Goal: Information Seeking & Learning: Learn about a topic

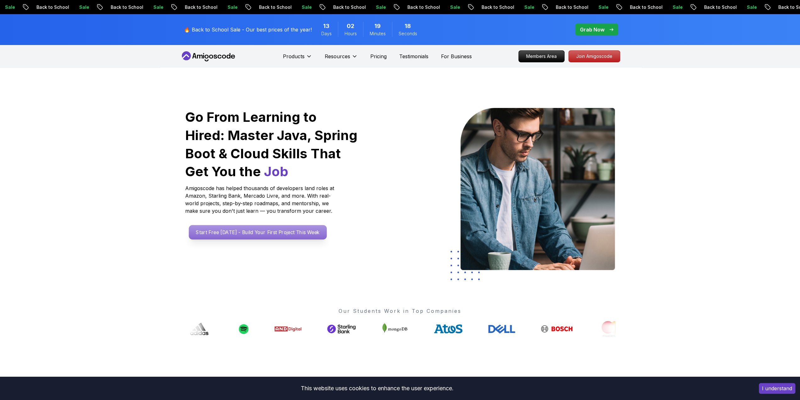
click at [223, 231] on p "Start Free [DATE] - Build Your First Project This Week" at bounding box center [258, 232] width 138 height 14
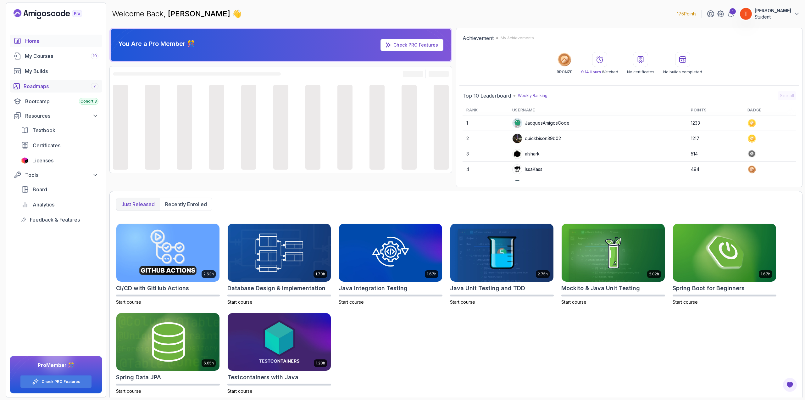
click at [56, 84] on div "Roadmaps 7" at bounding box center [61, 86] width 75 height 8
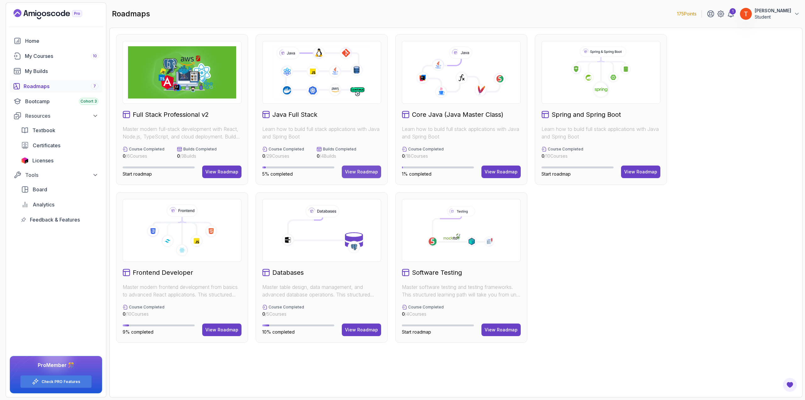
click at [352, 171] on div "View Roadmap" at bounding box center [361, 172] width 33 height 6
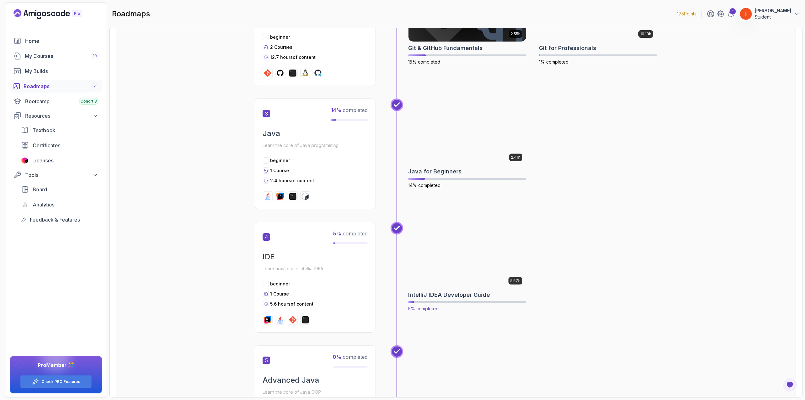
scroll to position [440, 0]
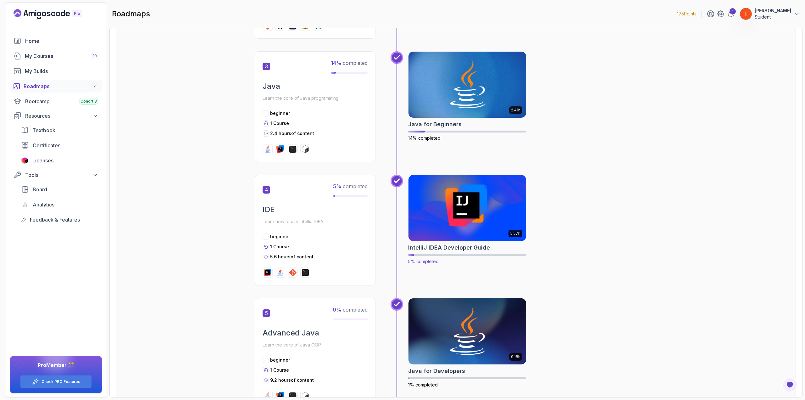
click at [477, 215] on img at bounding box center [468, 207] width 124 height 69
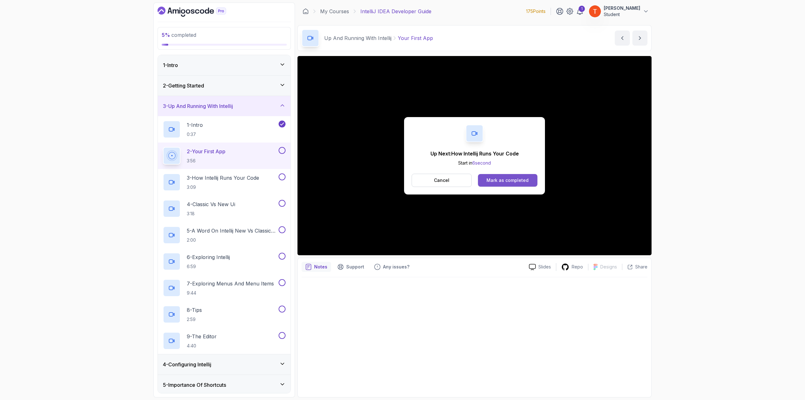
click at [494, 175] on button "Mark as completed" at bounding box center [507, 180] width 59 height 13
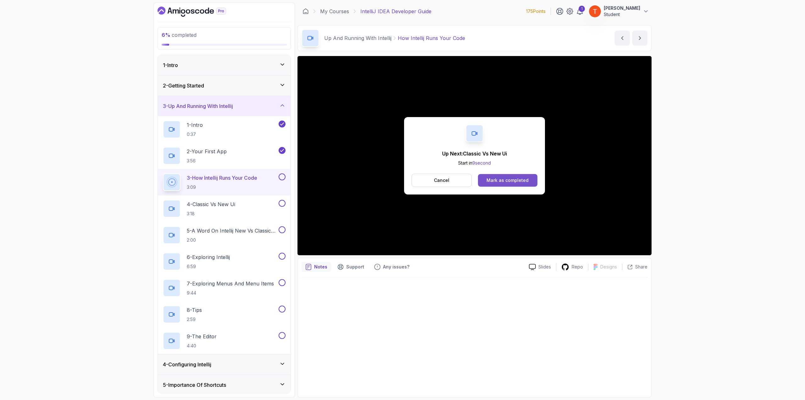
click at [520, 176] on button "Mark as completed" at bounding box center [507, 180] width 59 height 13
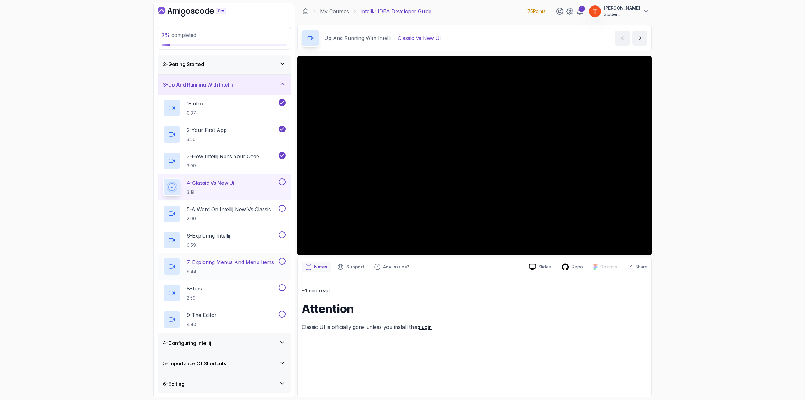
scroll to position [31, 0]
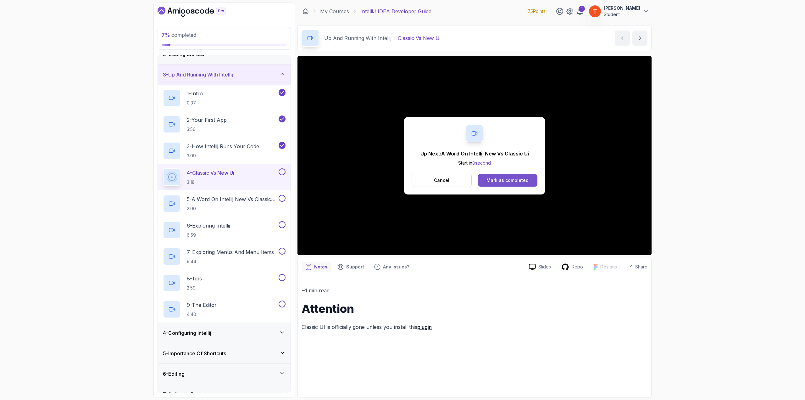
click at [494, 177] on div "Mark as completed" at bounding box center [507, 180] width 42 height 6
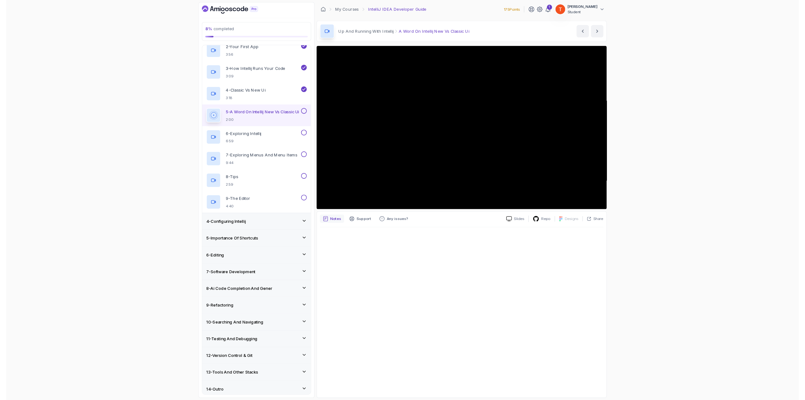
scroll to position [94, 0]
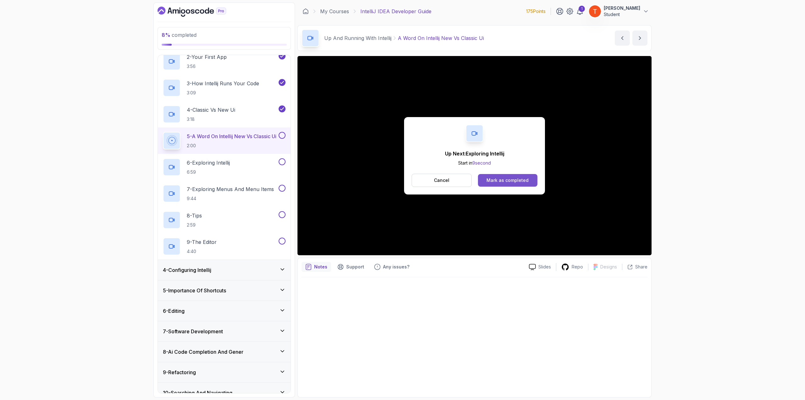
click at [513, 179] on div "Mark as completed" at bounding box center [507, 180] width 42 height 6
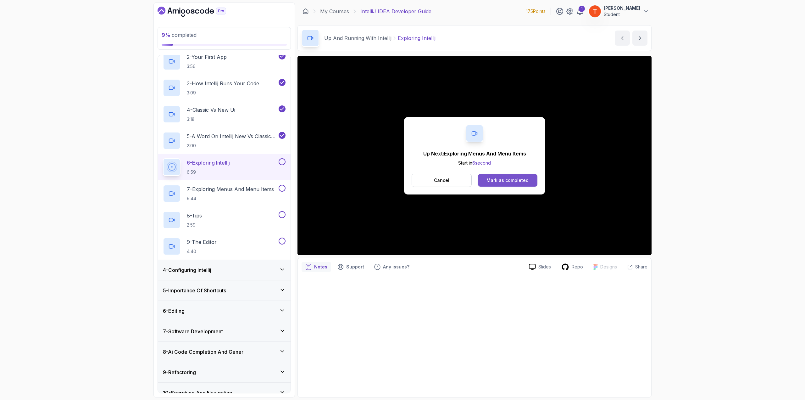
click at [506, 177] on div "Mark as completed" at bounding box center [507, 180] width 42 height 6
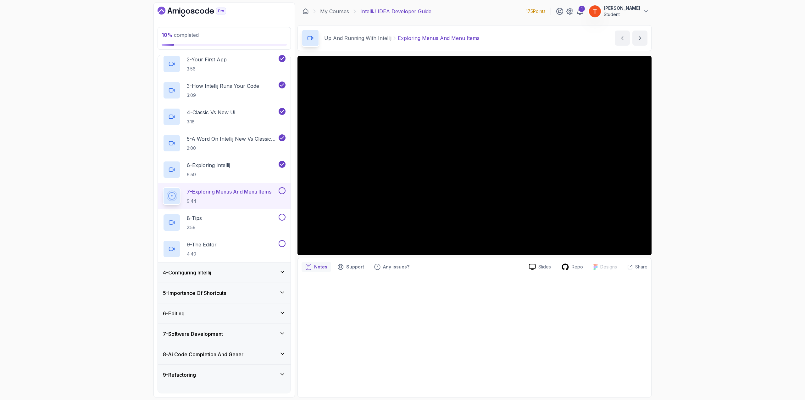
scroll to position [94, 0]
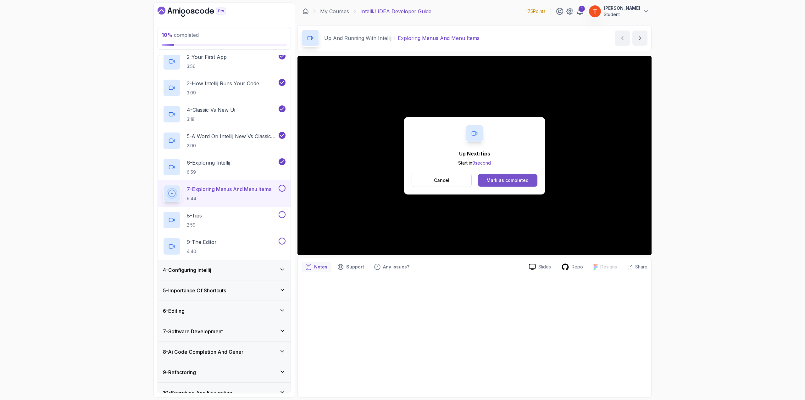
click at [509, 178] on div "Mark as completed" at bounding box center [507, 180] width 42 height 6
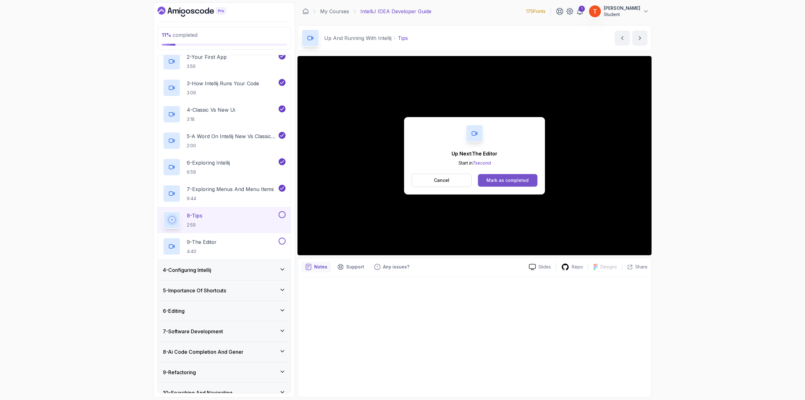
click at [521, 180] on div "Mark as completed" at bounding box center [507, 180] width 42 height 6
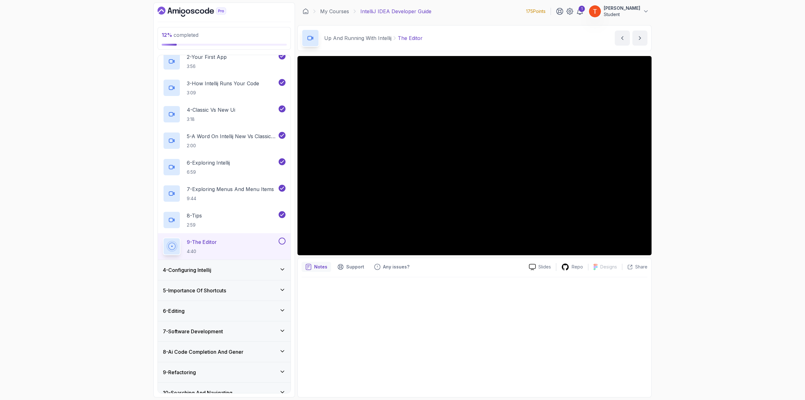
click at [246, 264] on div "4 - Configuring Intellij" at bounding box center [224, 270] width 133 height 20
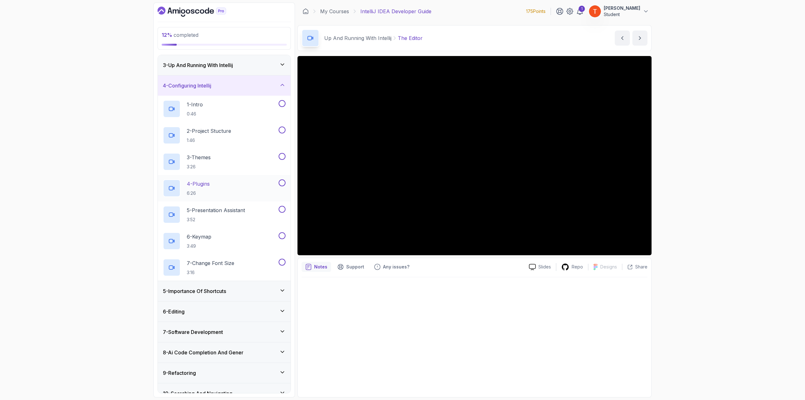
scroll to position [36, 0]
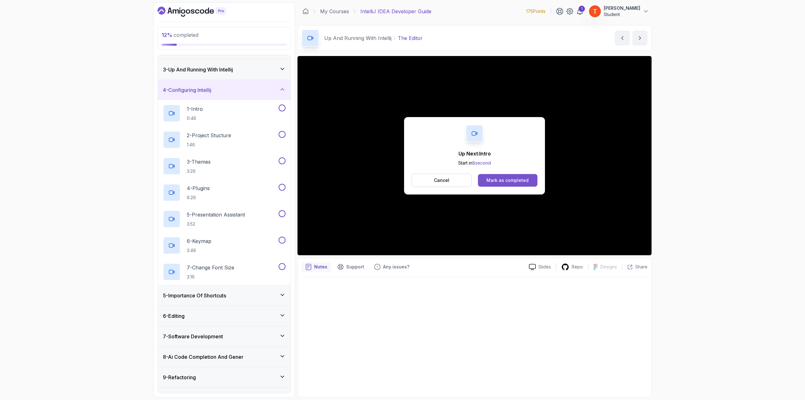
click at [514, 180] on div "Mark as completed" at bounding box center [507, 180] width 42 height 6
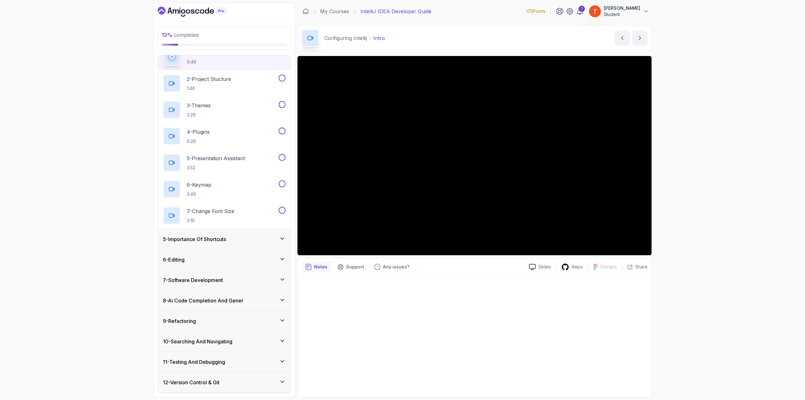
scroll to position [94, 0]
click at [226, 234] on h3 "5 - Importance Of Shortcuts" at bounding box center [194, 238] width 63 height 8
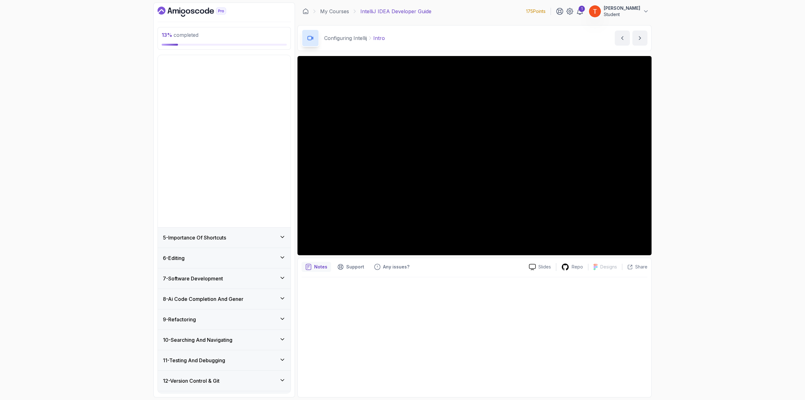
scroll to position [0, 0]
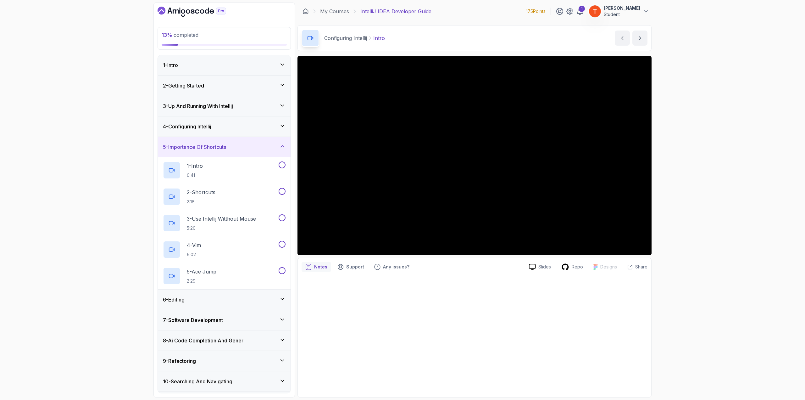
click at [252, 147] on div "5 - Importance Of Shortcuts" at bounding box center [224, 147] width 123 height 8
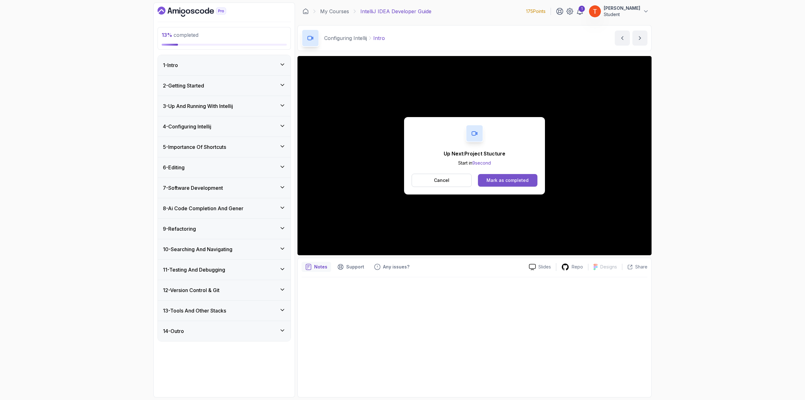
click at [495, 180] on div "Mark as completed" at bounding box center [507, 180] width 42 height 6
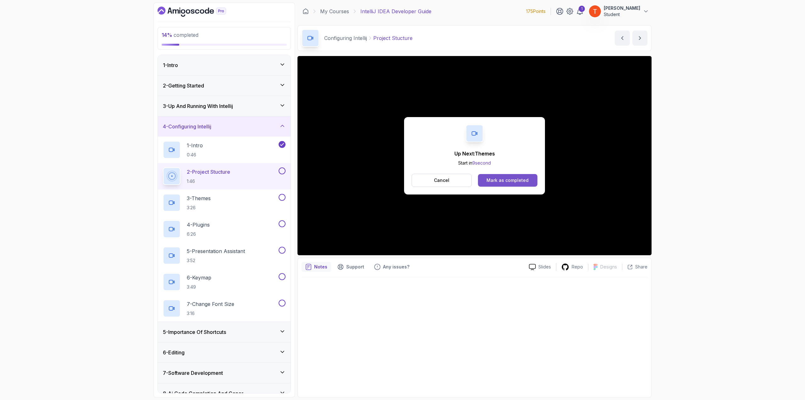
click at [496, 175] on button "Mark as completed" at bounding box center [507, 180] width 59 height 13
click at [502, 181] on div "Mark as completed" at bounding box center [507, 180] width 42 height 6
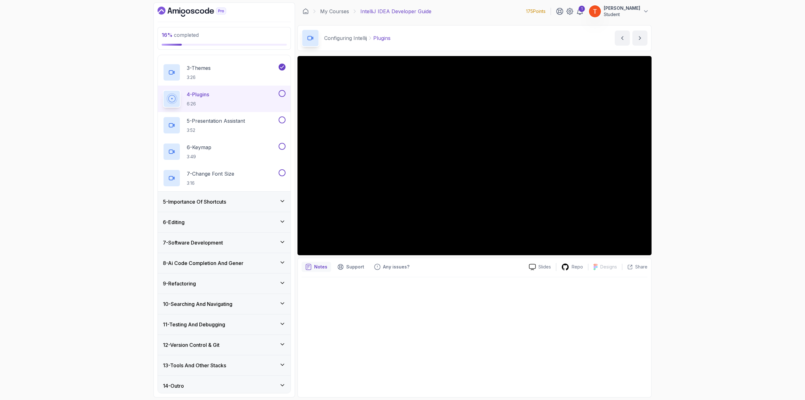
scroll to position [131, 0]
click at [245, 198] on div "5 - Importance Of Shortcuts" at bounding box center [224, 201] width 123 height 8
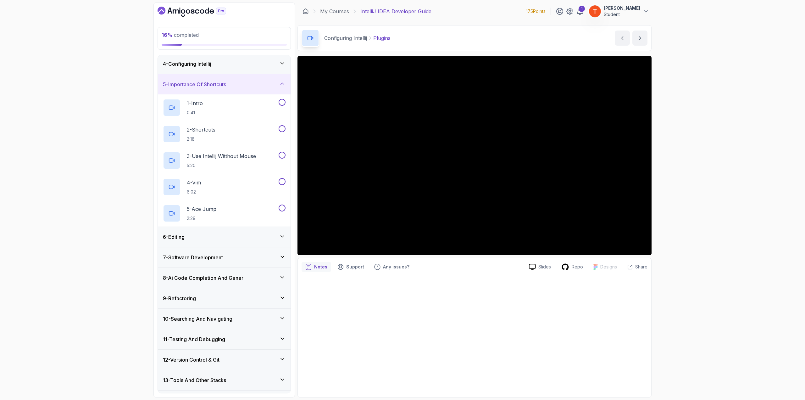
scroll to position [63, 0]
click at [208, 229] on div "6 - Editing" at bounding box center [224, 236] width 133 height 20
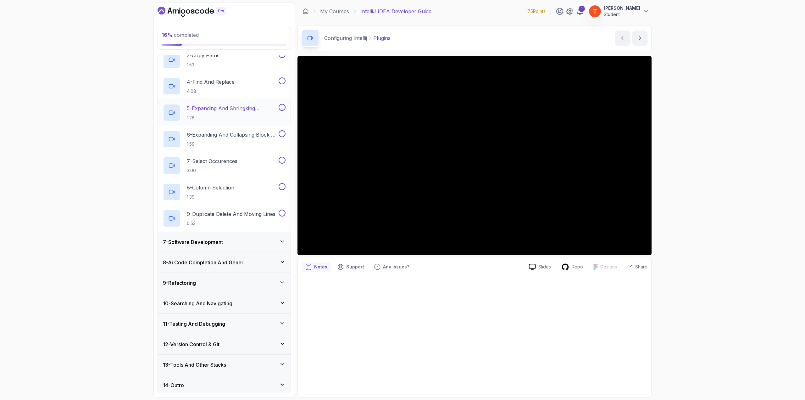
scroll to position [58, 0]
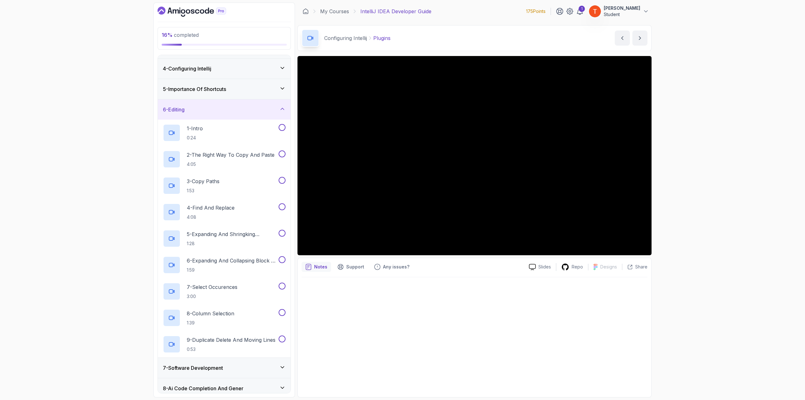
click at [209, 364] on h3 "7 - Software Development" at bounding box center [193, 368] width 60 height 8
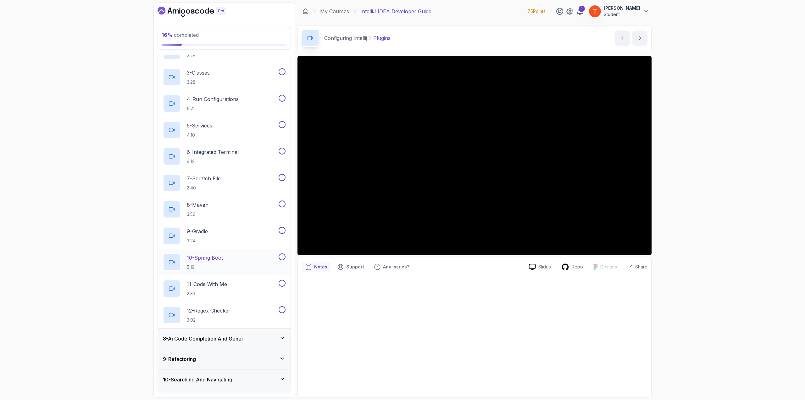
scroll to position [189, 0]
click at [207, 333] on h3 "8 - Ai Code Completion And Gener" at bounding box center [203, 337] width 80 height 8
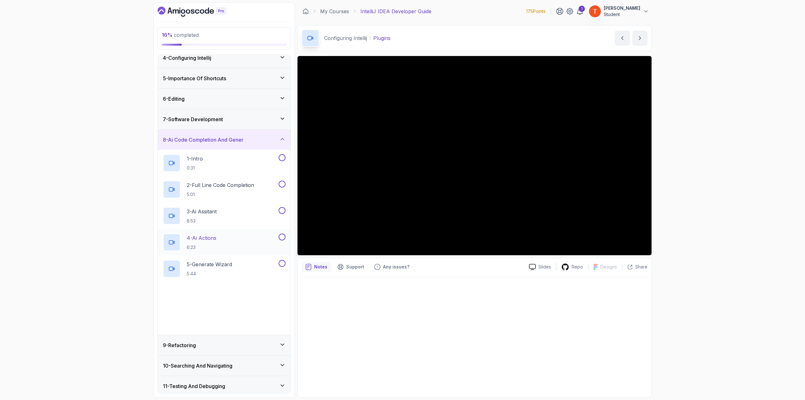
scroll to position [94, 0]
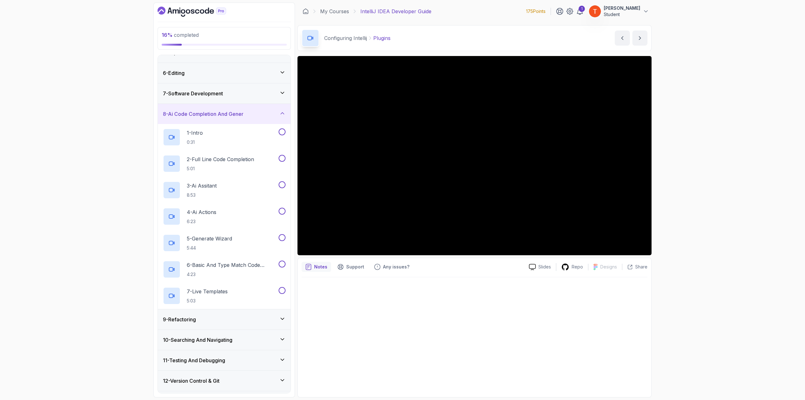
click at [211, 316] on div "9 - Refactoring" at bounding box center [224, 319] width 123 height 8
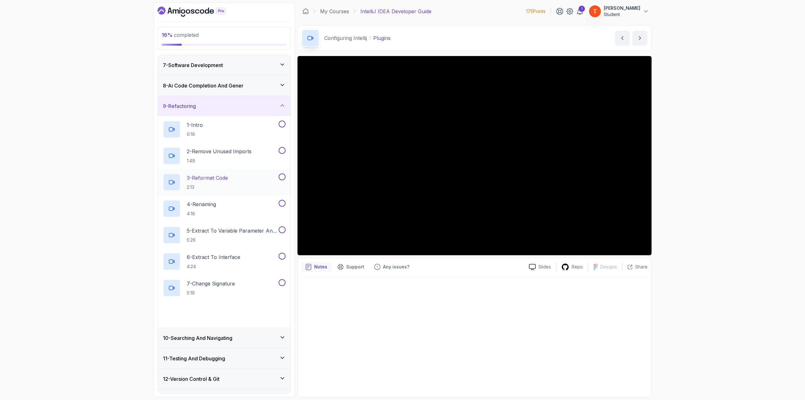
scroll to position [126, 0]
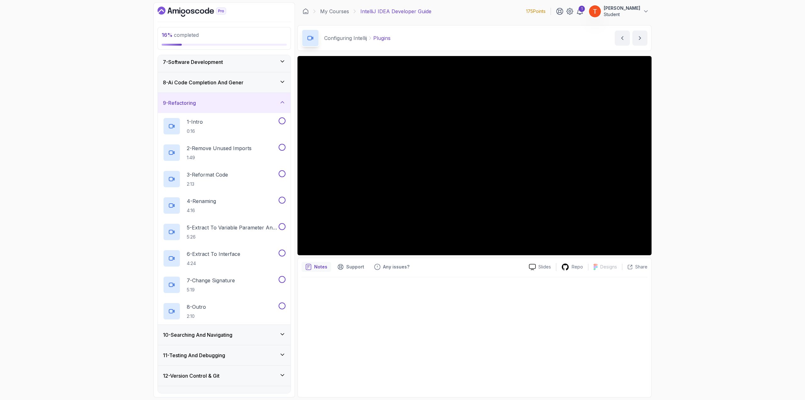
click at [212, 333] on h3 "10 - Searching And Navigating" at bounding box center [197, 335] width 69 height 8
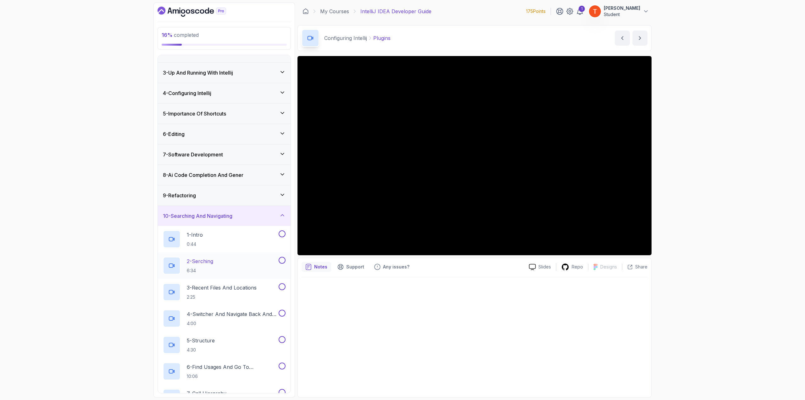
scroll to position [94, 0]
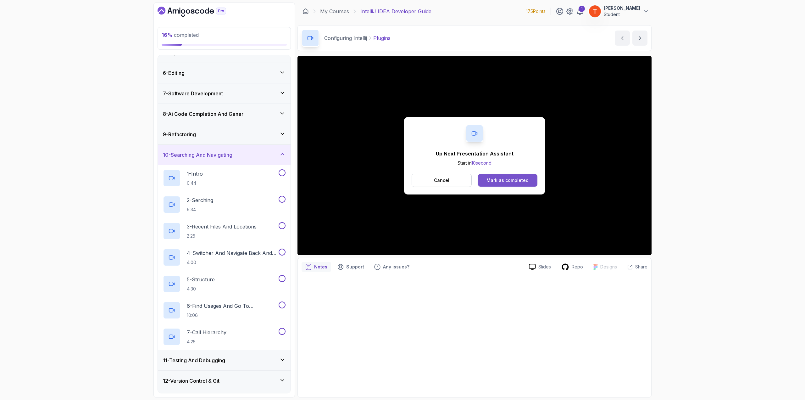
click at [510, 176] on button "Mark as completed" at bounding box center [507, 180] width 59 height 13
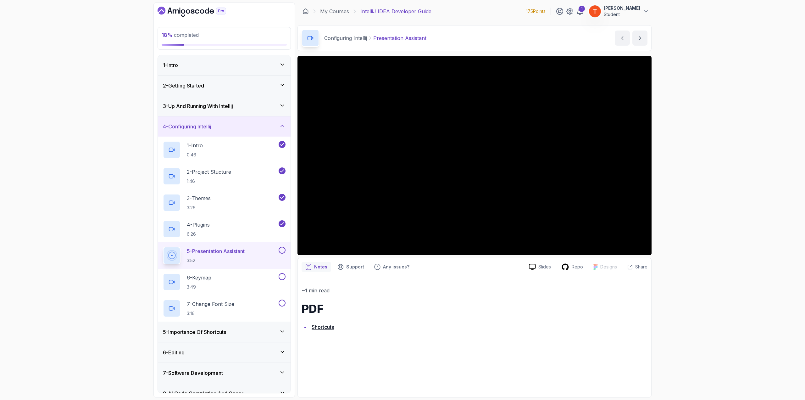
click at [221, 329] on h3 "5 - Importance Of Shortcuts" at bounding box center [194, 332] width 63 height 8
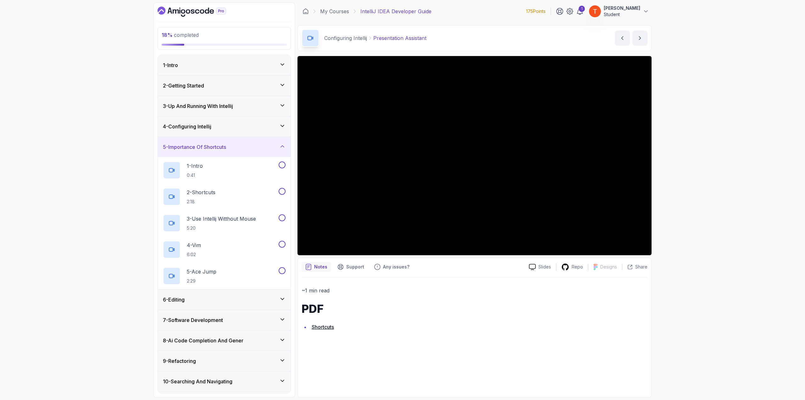
click at [217, 123] on div "4 - Configuring Intellij" at bounding box center [224, 127] width 123 height 8
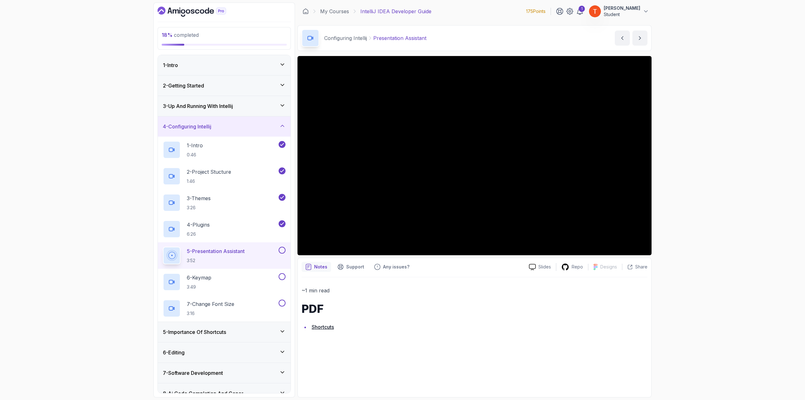
click at [197, 330] on h3 "5 - Importance Of Shortcuts" at bounding box center [194, 332] width 63 height 8
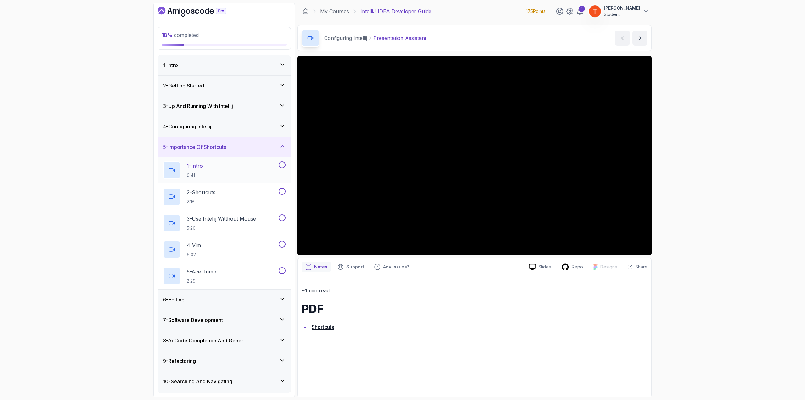
click at [202, 165] on p "1 - Intro" at bounding box center [195, 166] width 16 height 8
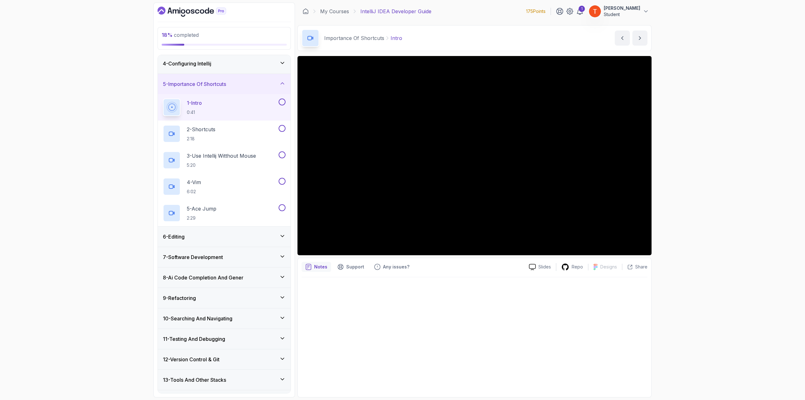
scroll to position [78, 0]
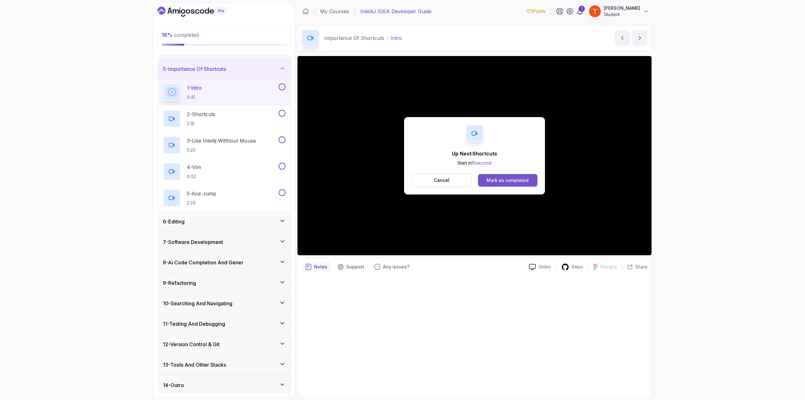
click at [525, 177] on div "Mark as completed" at bounding box center [507, 180] width 42 height 6
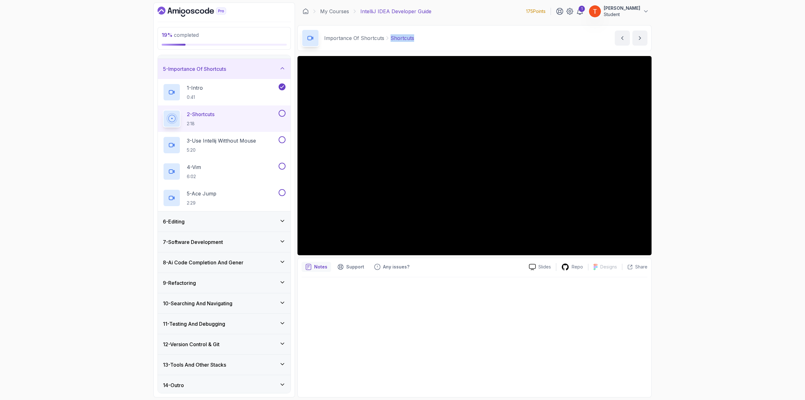
copy p "Shortcuts"
drag, startPoint x: 389, startPoint y: 36, endPoint x: 416, endPoint y: 48, distance: 29.6
click at [416, 48] on div "Importance Of Shortcuts Shortcuts Shortcuts by [PERSON_NAME]" at bounding box center [474, 38] width 354 height 26
drag, startPoint x: 362, startPoint y: 10, endPoint x: 413, endPoint y: 9, distance: 51.6
click at [413, 9] on p "IntelliJ IDEA Developer Guide" at bounding box center [395, 12] width 71 height 8
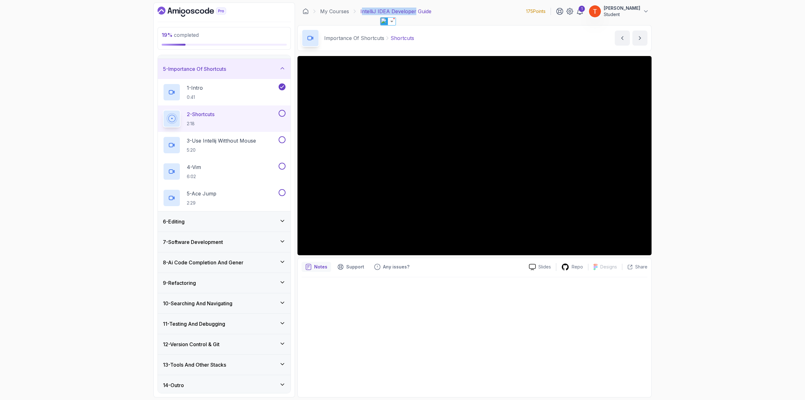
copy p "ntelliJ IDEA Developer"
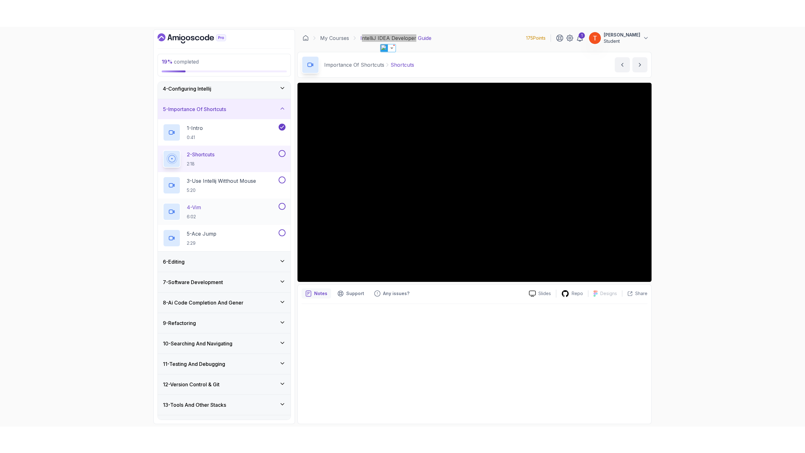
scroll to position [78, 0]
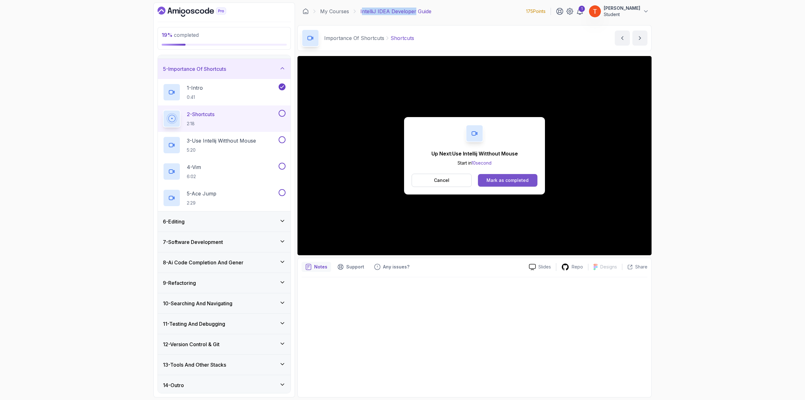
click at [507, 180] on div "Mark as completed" at bounding box center [507, 180] width 42 height 6
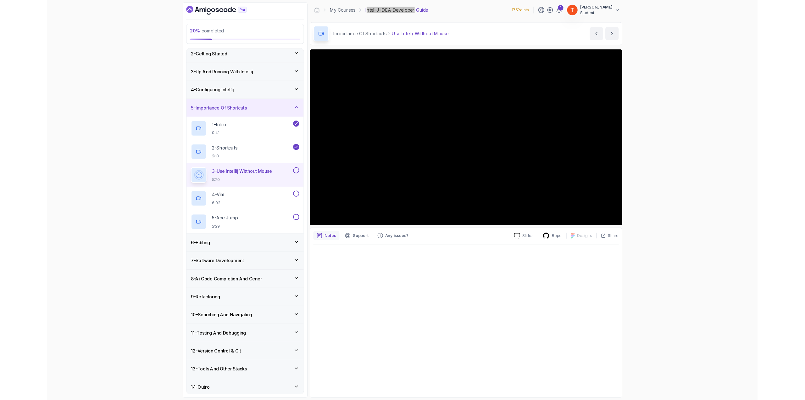
scroll to position [78, 0]
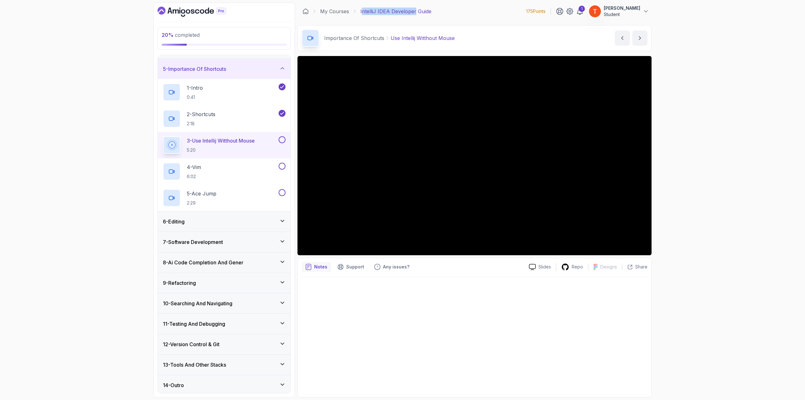
click at [204, 214] on div "6 - Editing" at bounding box center [224, 221] width 133 height 20
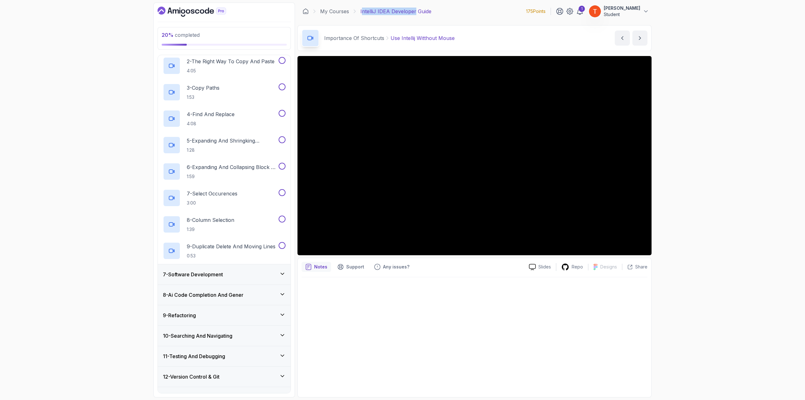
scroll to position [184, 0]
